Goal: Information Seeking & Learning: Compare options

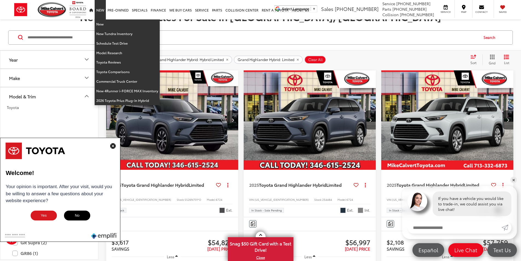
scroll to position [133, 0]
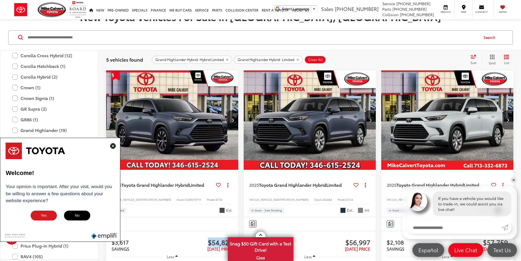
drag, startPoint x: 199, startPoint y: 215, endPoint x: 159, endPoint y: 216, distance: 39.9
copy span "$54,828"
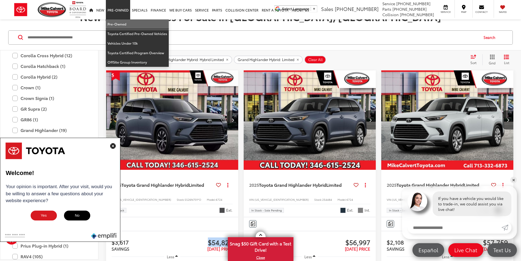
click at [121, 23] on link "Pre-Owned" at bounding box center [137, 24] width 63 height 10
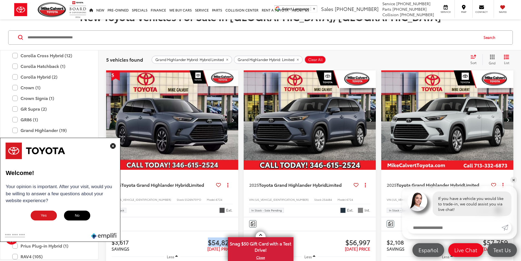
click at [114, 147] on img at bounding box center [112, 145] width 5 height 5
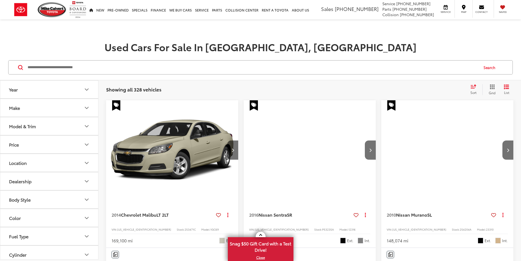
click at [58, 127] on button "Model & Trim" at bounding box center [49, 126] width 98 height 18
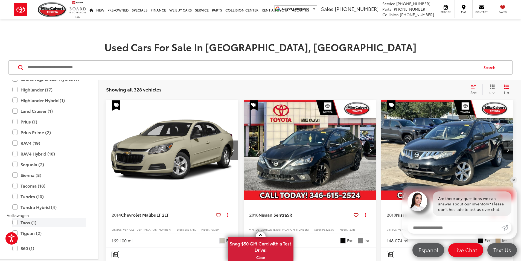
scroll to position [1176, 0]
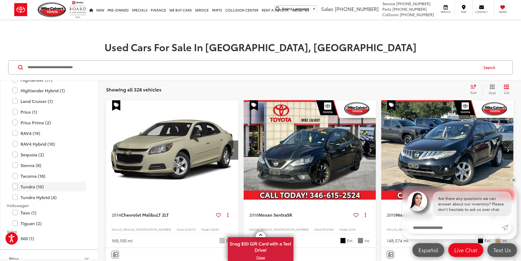
click at [14, 188] on label "Tundra (10)" at bounding box center [49, 187] width 74 height 10
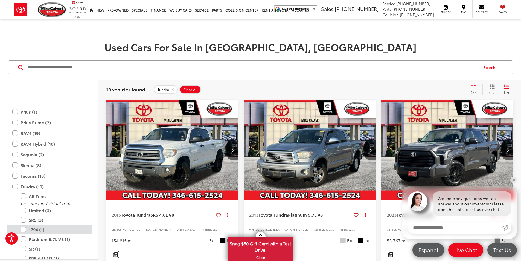
scroll to position [1204, 0]
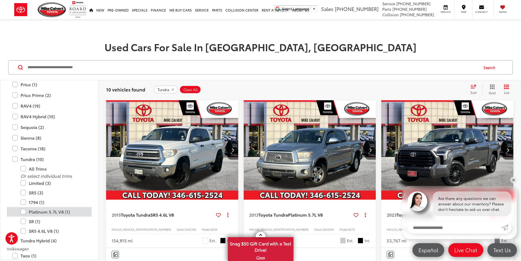
click at [24, 210] on label "Platinum 5.7L V8 (1)" at bounding box center [54, 212] width 66 height 10
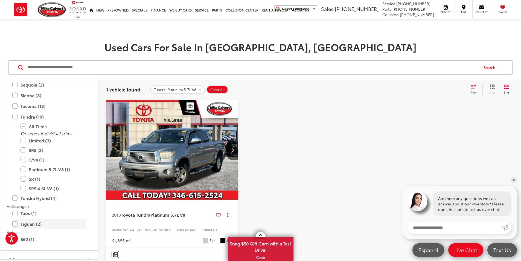
scroll to position [1258, 0]
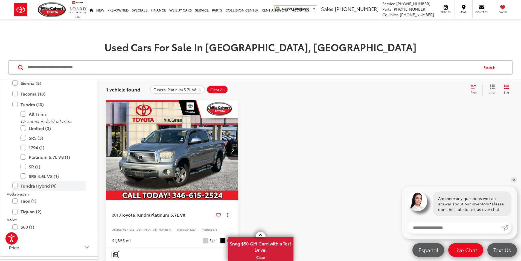
click at [14, 187] on label "Tundra Hybrid (4)" at bounding box center [49, 186] width 74 height 10
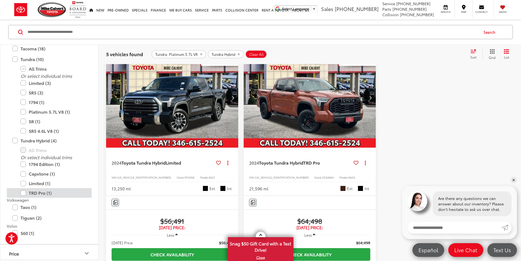
scroll to position [1258, 0]
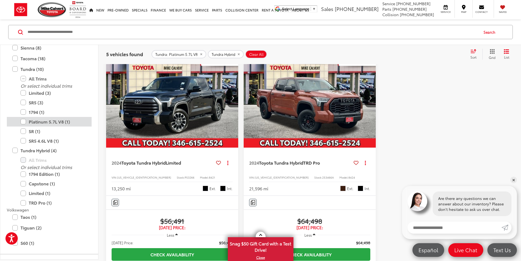
click at [28, 120] on label "Platinum 5.7L V8 (1)" at bounding box center [54, 122] width 66 height 10
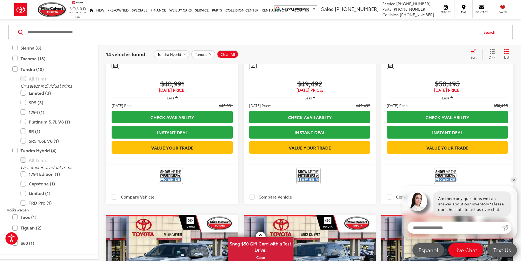
scroll to position [829, 0]
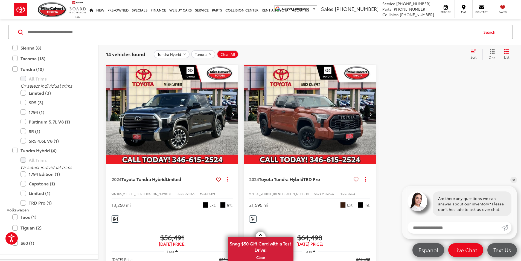
scroll to position [35, 0]
